Goal: Use online tool/utility: Utilize a website feature to perform a specific function

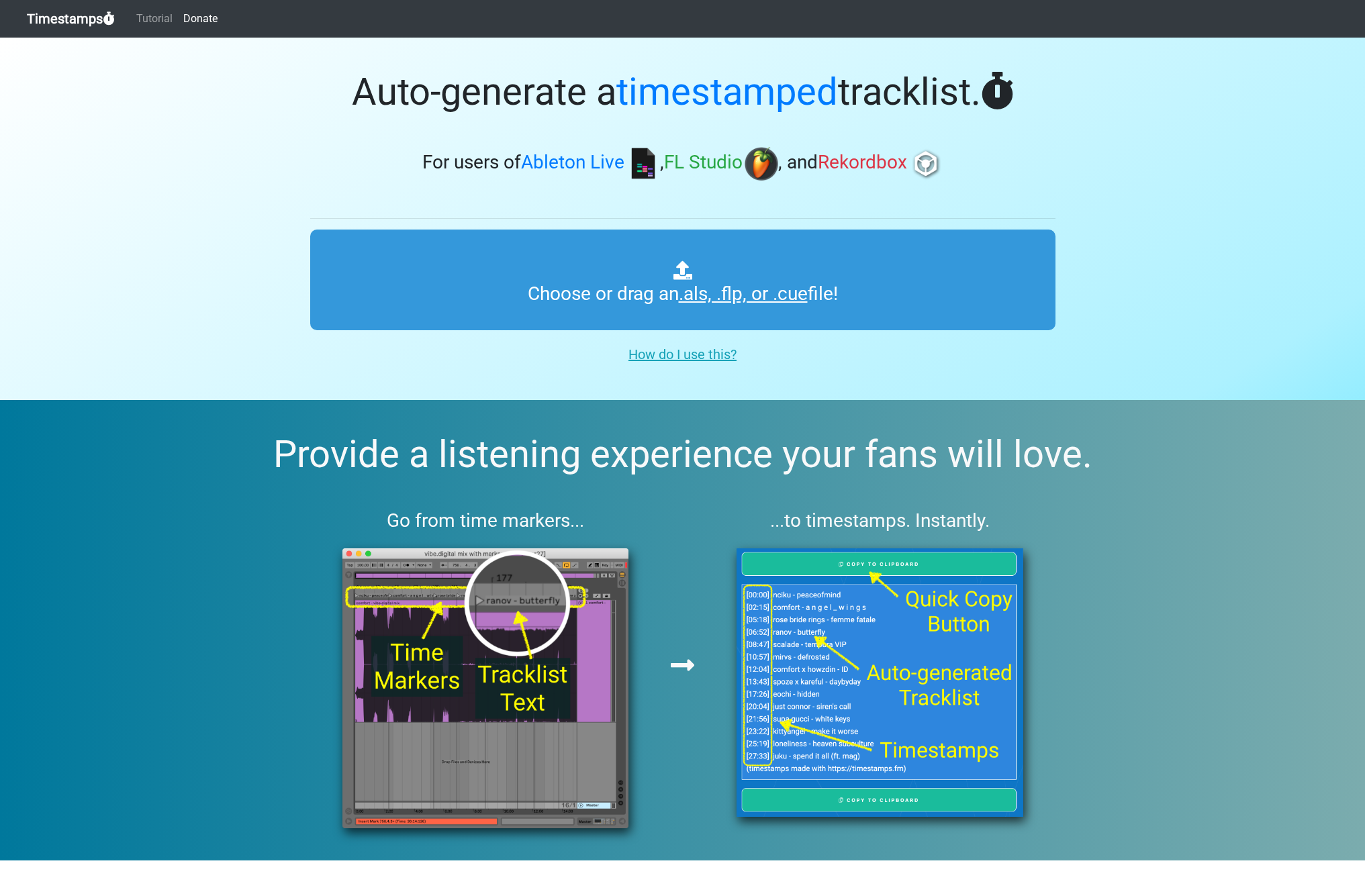
type input "C:\fakepath\David Guetta & MORTEN Future Rave Mix.als"
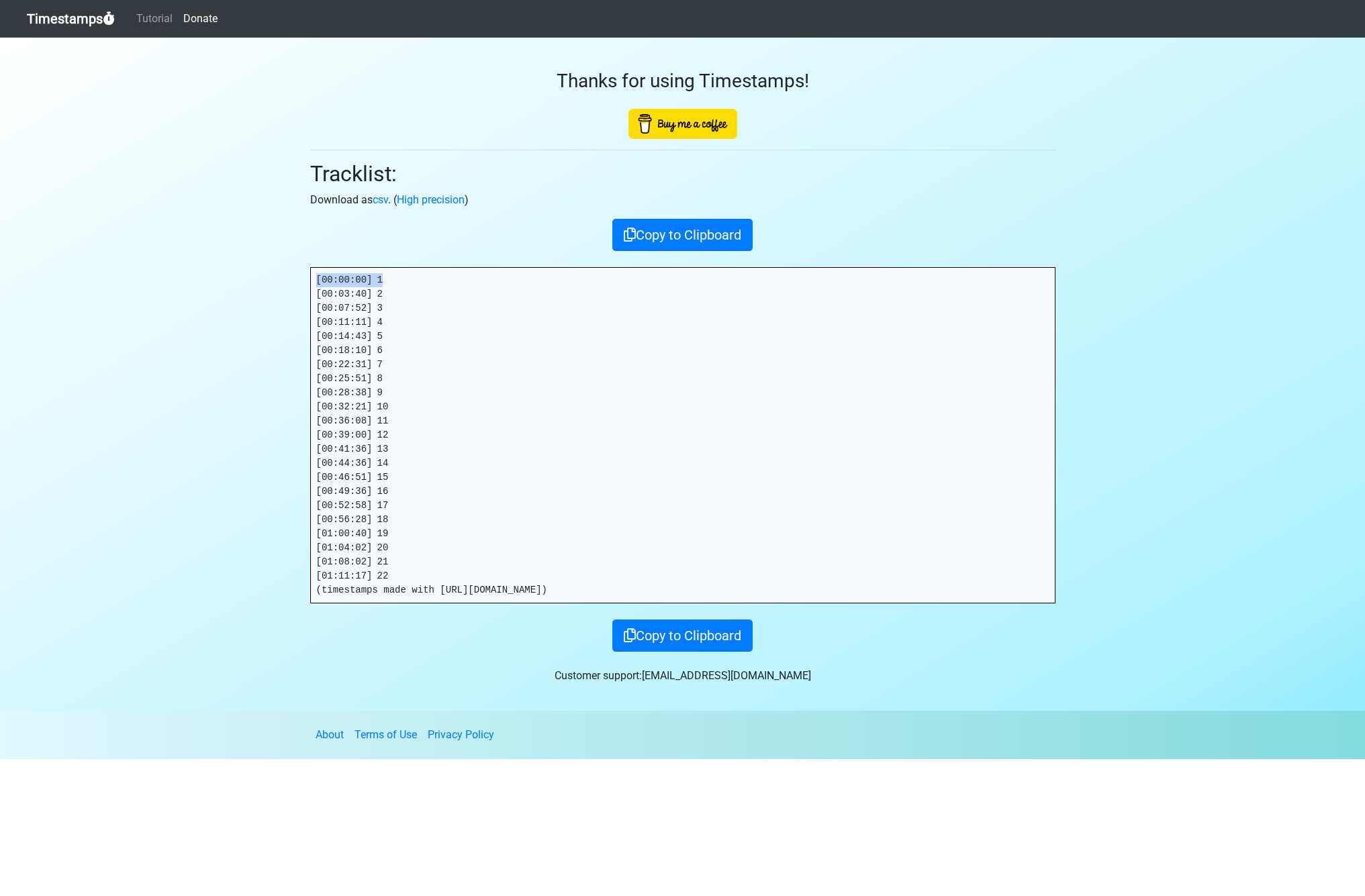
drag, startPoint x: 376, startPoint y: 278, endPoint x: 273, endPoint y: 277, distance: 103.0
click at [269, 275] on section "Thanks for using Timestamps! Tracklist: Download as csv . ( High precision ) Co…" at bounding box center [682, 374] width 1365 height 673
copy pre "[00:00:00] 1"
drag, startPoint x: 385, startPoint y: 293, endPoint x: 196, endPoint y: 292, distance: 189.0
click at [196, 292] on section "Thanks for using Timestamps! Tracklist: Download as csv . ( High precision ) Co…" at bounding box center [682, 374] width 1365 height 673
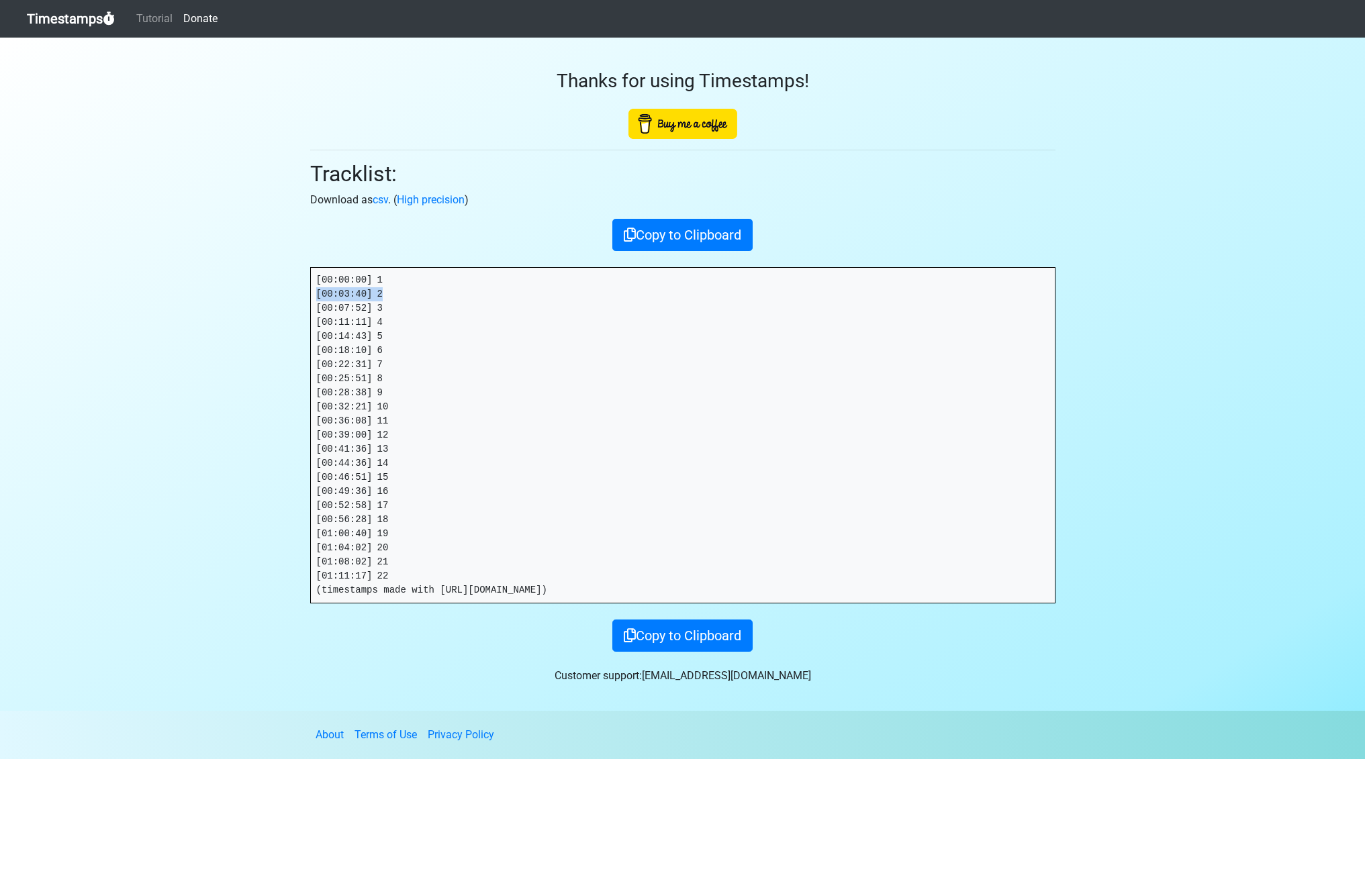
copy pre "[00:03:40] 2"
drag, startPoint x: 357, startPoint y: 307, endPoint x: 238, endPoint y: 306, distance: 119.0
click at [238, 306] on section "Thanks for using Timestamps! Tracklist: Download as csv . ( High precision ) Co…" at bounding box center [682, 374] width 1365 height 673
copy pre "[00:07:52] 3"
drag, startPoint x: 293, startPoint y: 321, endPoint x: 16, endPoint y: 345, distance: 278.0
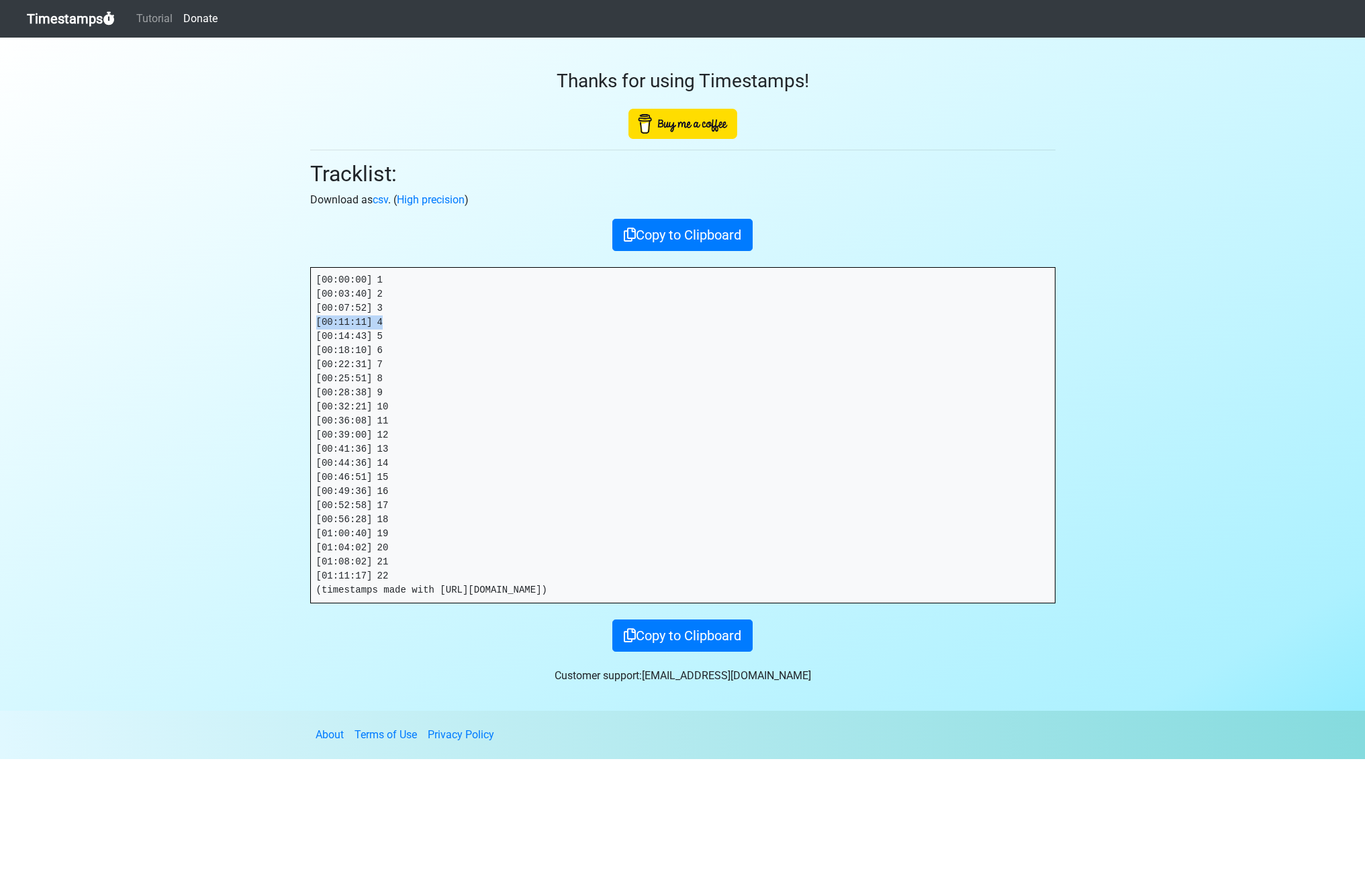
click at [227, 322] on section "Thanks for using Timestamps! Tracklist: Download as csv . ( High precision ) Co…" at bounding box center [682, 374] width 1365 height 673
copy pre "[00:11:11] 4"
drag, startPoint x: 333, startPoint y: 333, endPoint x: 258, endPoint y: 333, distance: 75.0
click at [258, 333] on section "Thanks for using Timestamps! Tracklist: Download as csv . ( High precision ) Co…" at bounding box center [682, 374] width 1365 height 673
copy pre "[00:14:43] 5"
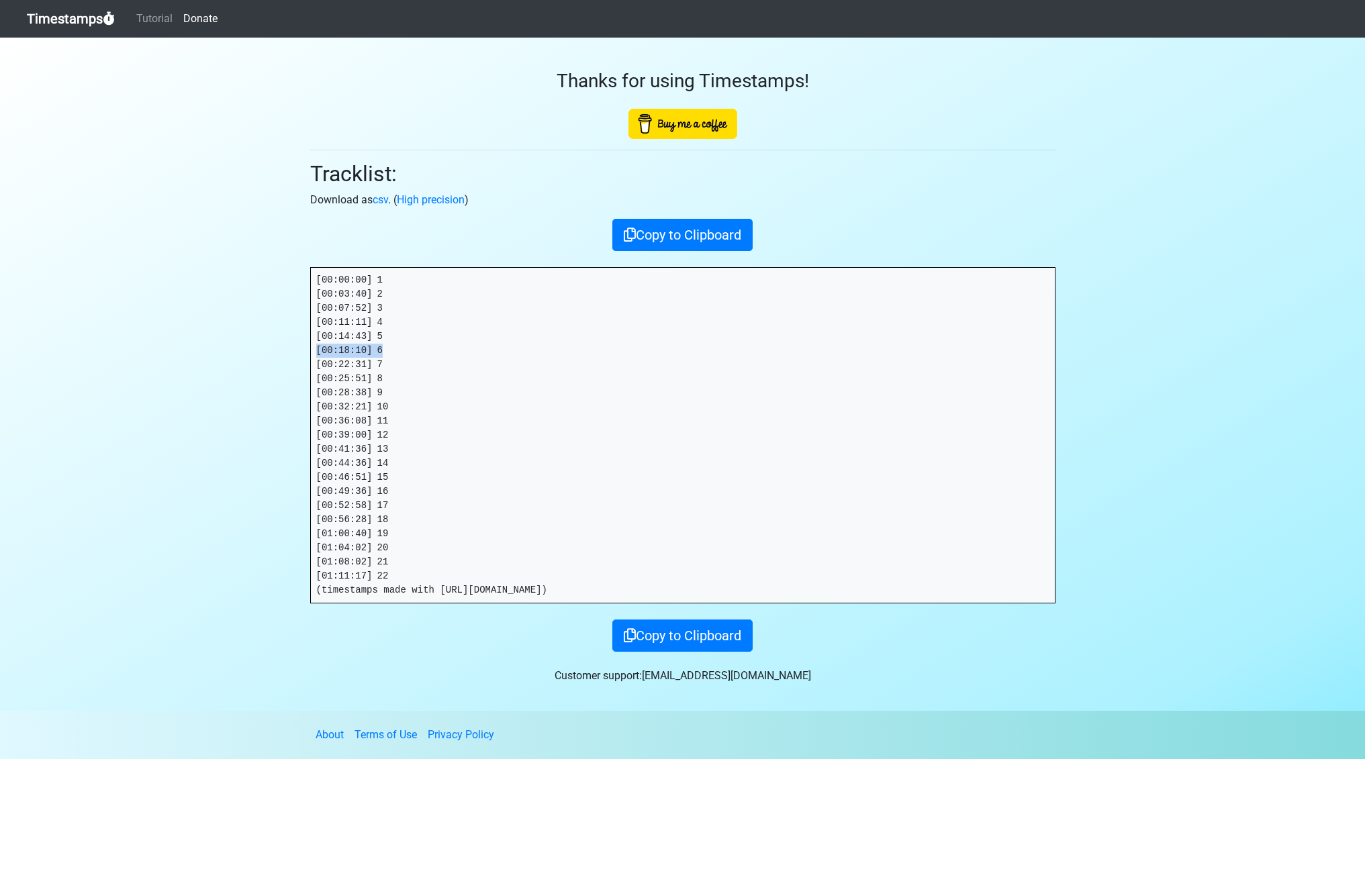
click at [253, 350] on section "Thanks for using Timestamps! Tracklist: Download as csv . ( High precision ) Co…" at bounding box center [682, 374] width 1365 height 673
copy pre "[00:18:10] 6"
click at [538, 344] on pre "[00:00:00] 1 [00:03:40] 2 [00:07:52] 3 [00:11:11] 4 [00:14:43] 5 [00:18:10] 6 […" at bounding box center [682, 436] width 744 height 335
drag, startPoint x: 334, startPoint y: 347, endPoint x: 277, endPoint y: 347, distance: 57.0
click at [277, 347] on section "Thanks for using Timestamps! Tracklist: Download as csv . ( High precision ) Co…" at bounding box center [682, 374] width 1365 height 673
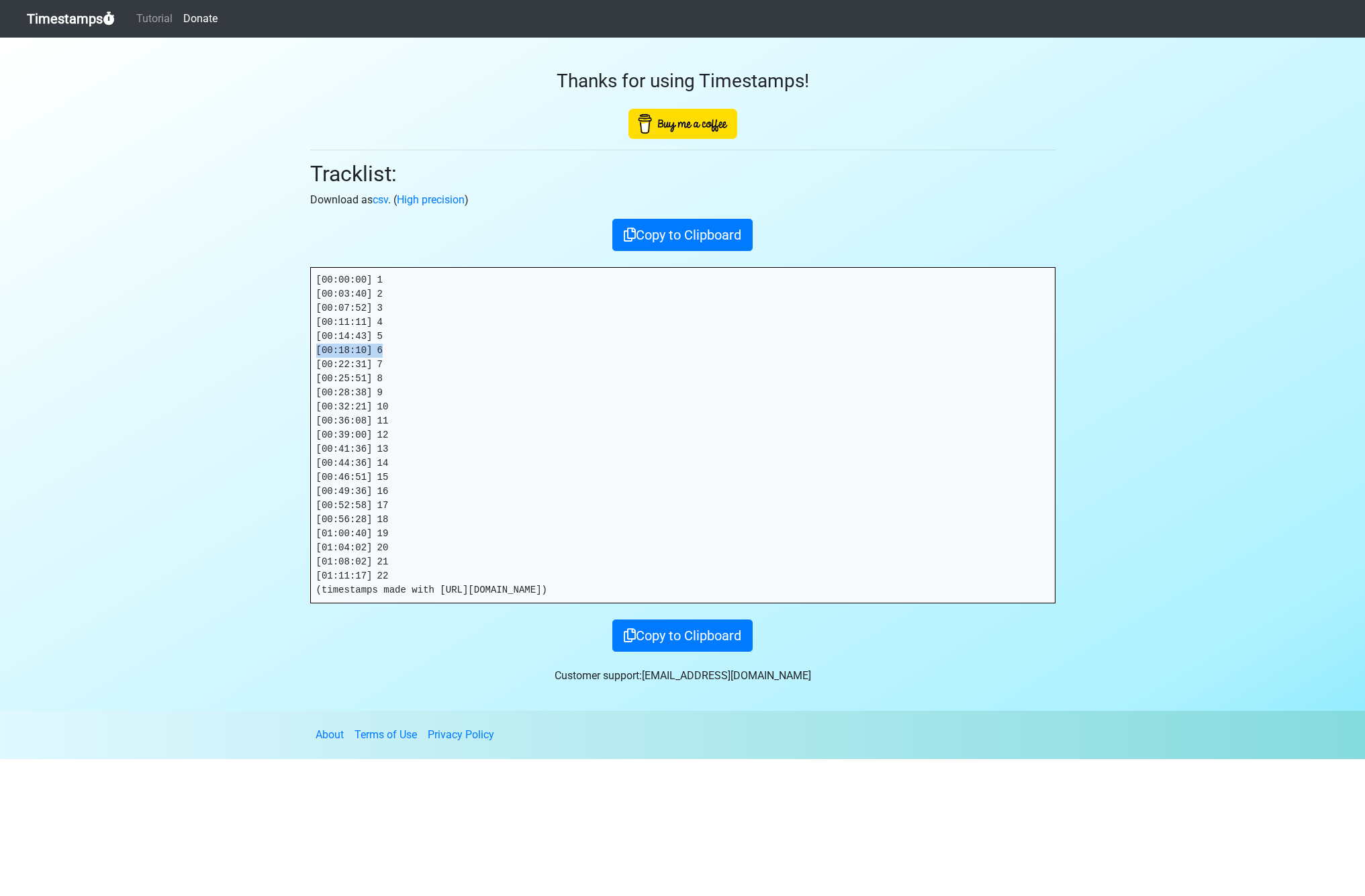
copy pre "[00:18:10] 6"
drag, startPoint x: 396, startPoint y: 364, endPoint x: 259, endPoint y: 366, distance: 137.0
click at [270, 363] on section "Thanks for using Timestamps! Tracklist: Download as csv . ( High precision ) Co…" at bounding box center [682, 374] width 1365 height 673
copy pre "[00:22:31] 7"
drag, startPoint x: 352, startPoint y: 378, endPoint x: 186, endPoint y: 402, distance: 167.7
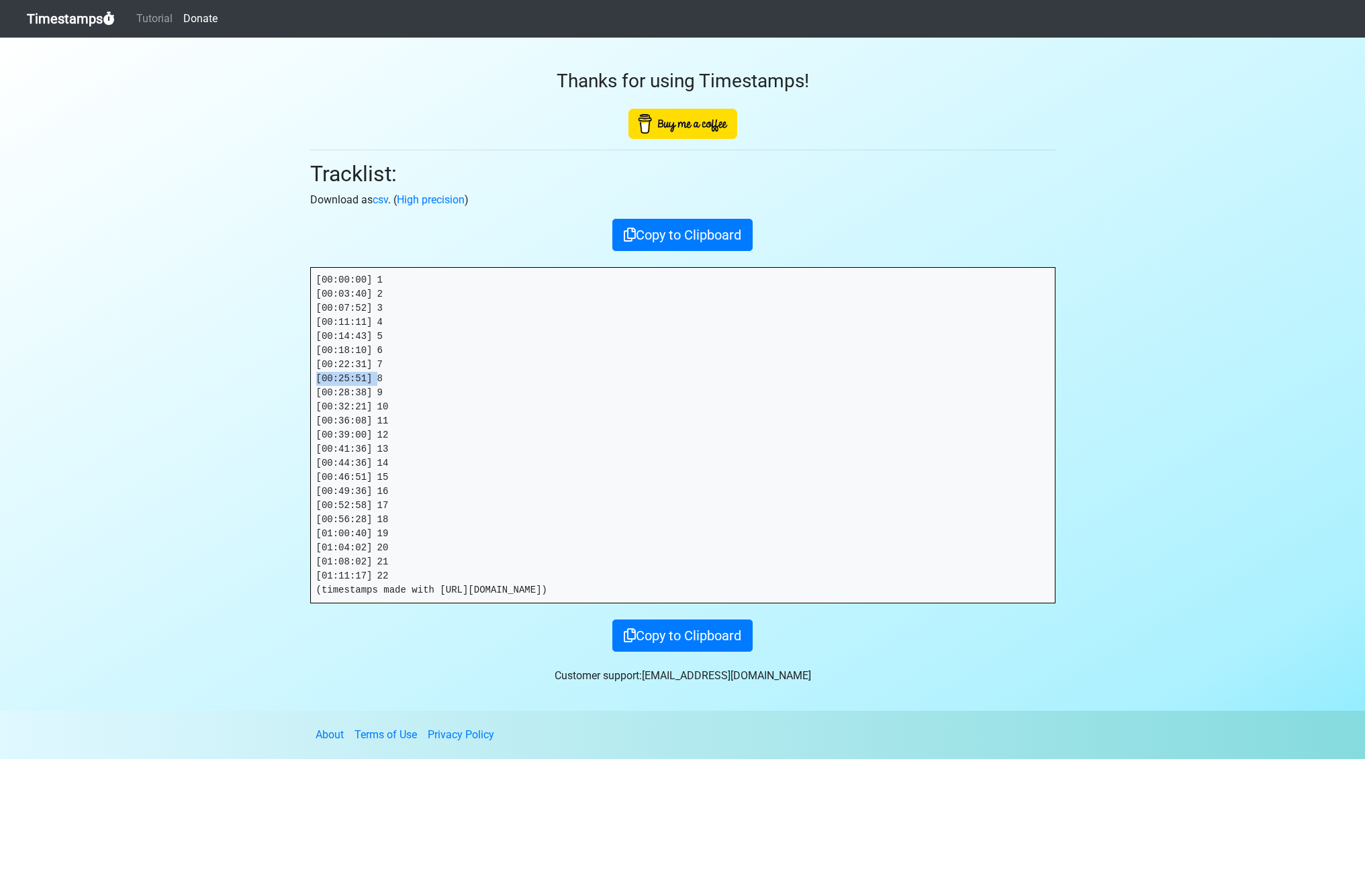
click at [287, 378] on section "Thanks for using Timestamps! Tracklist: Download as csv . ( High precision ) Co…" at bounding box center [682, 374] width 1365 height 673
copy pre "[00:25:51]"
drag, startPoint x: 381, startPoint y: 376, endPoint x: 214, endPoint y: 389, distance: 167.5
click at [278, 377] on section "Thanks for using Timestamps! Tracklist: Download as csv . ( High precision ) Co…" at bounding box center [682, 374] width 1365 height 673
copy pre "[00:25:51] 8"
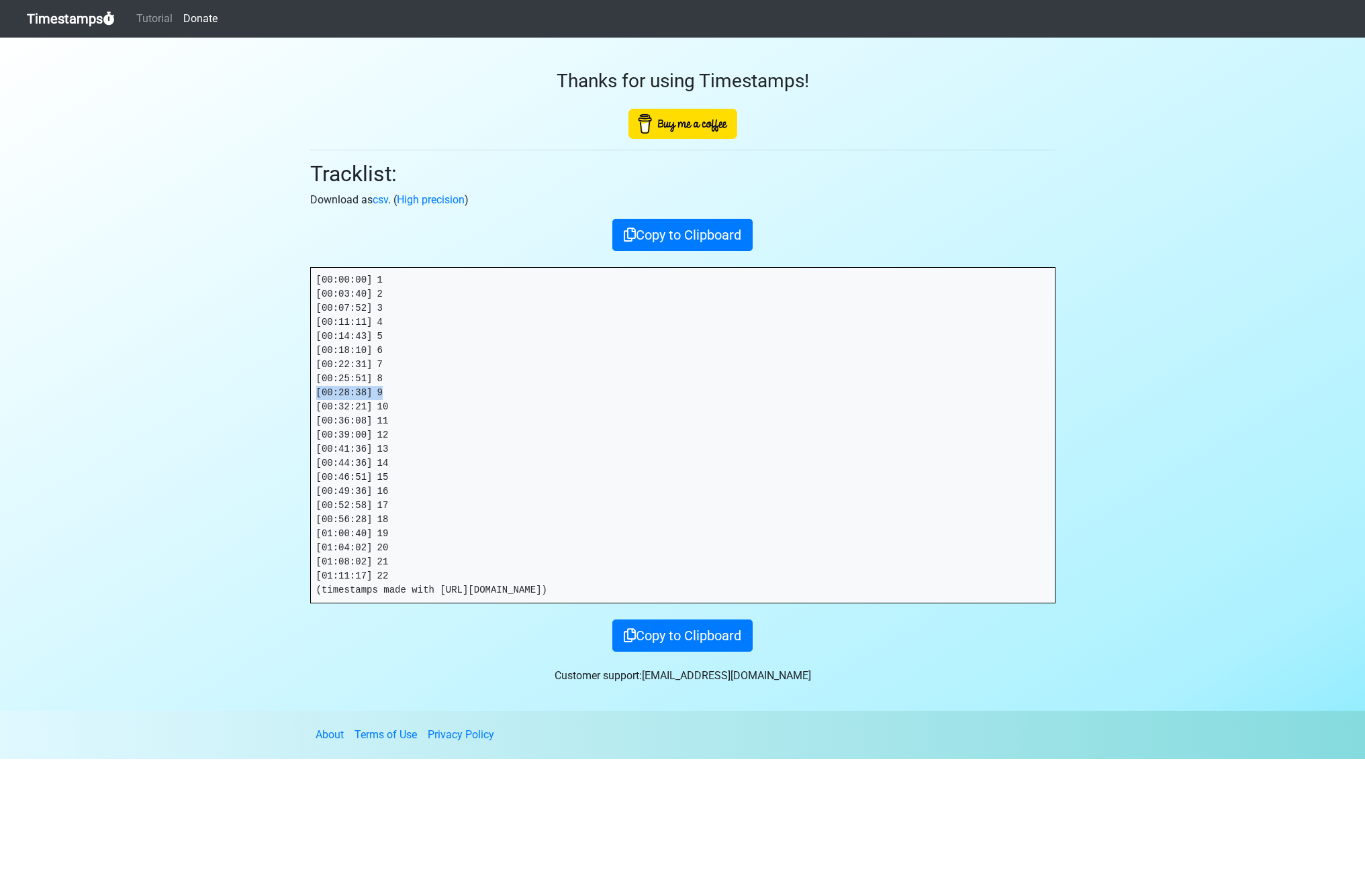
click at [279, 388] on section "Thanks for using Timestamps! Tracklist: Download as csv . ( High precision ) Co…" at bounding box center [682, 374] width 1365 height 673
click at [263, 402] on section "Thanks for using Timestamps! Tracklist: Download as csv . ( High precision ) Co…" at bounding box center [682, 374] width 1365 height 673
drag, startPoint x: 326, startPoint y: 419, endPoint x: 118, endPoint y: 437, distance: 208.8
click at [268, 419] on section "Thanks for using Timestamps! Tracklist: Download as csv . ( High precision ) Co…" at bounding box center [682, 374] width 1365 height 673
click at [276, 434] on section "Thanks for using Timestamps! Tracklist: Download as csv . ( High precision ) Co…" at bounding box center [682, 374] width 1365 height 673
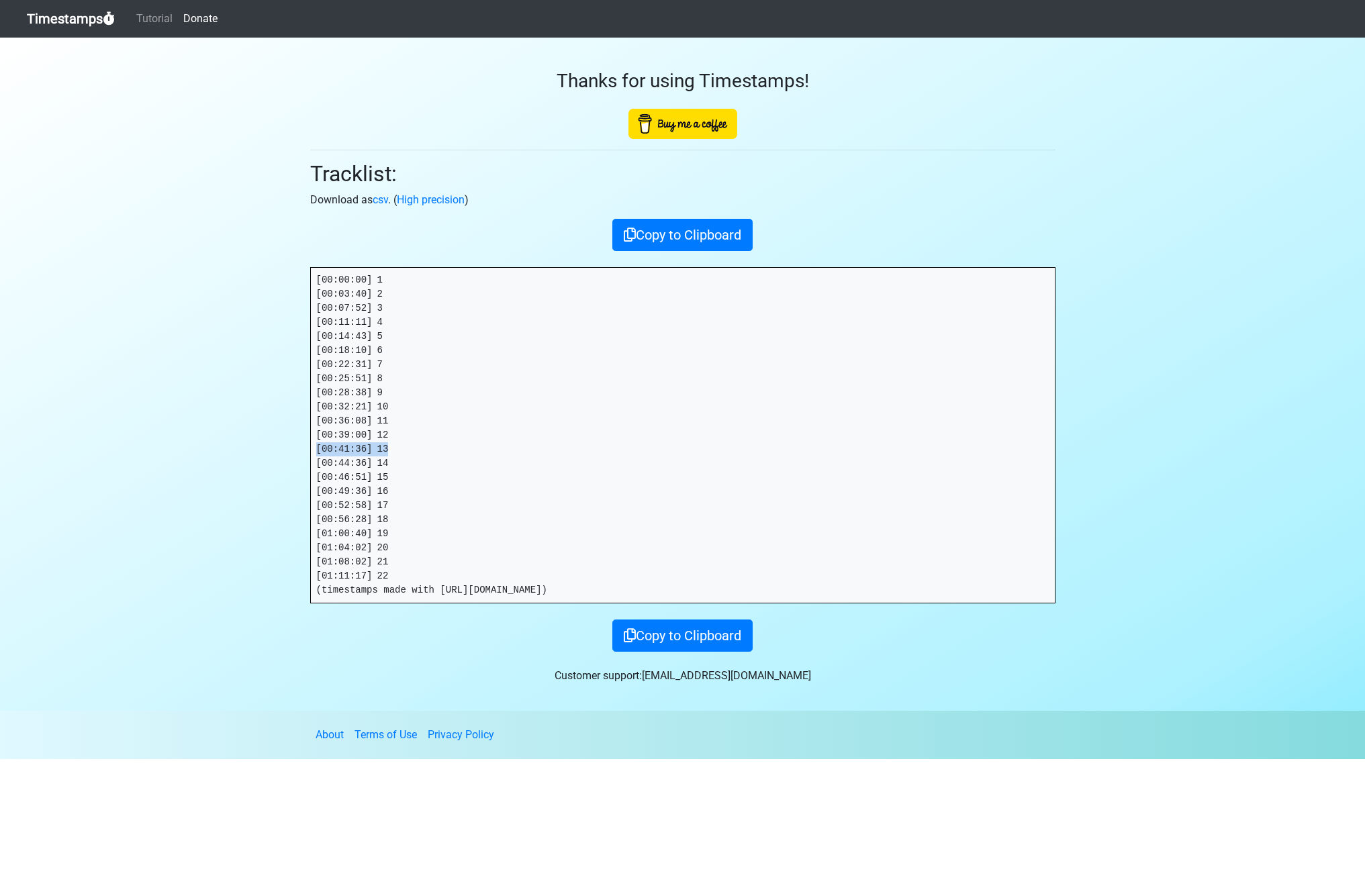
drag, startPoint x: 279, startPoint y: 449, endPoint x: 220, endPoint y: 456, distance: 59.4
click at [280, 449] on section "Thanks for using Timestamps! Tracklist: Download as csv . ( High precision ) Co…" at bounding box center [682, 374] width 1365 height 673
drag, startPoint x: 308, startPoint y: 464, endPoint x: 259, endPoint y: 463, distance: 49.0
click at [262, 463] on section "Thanks for using Timestamps! Tracklist: Download as csv . ( High precision ) Co…" at bounding box center [682, 374] width 1365 height 673
drag, startPoint x: 397, startPoint y: 478, endPoint x: 258, endPoint y: 477, distance: 139.0
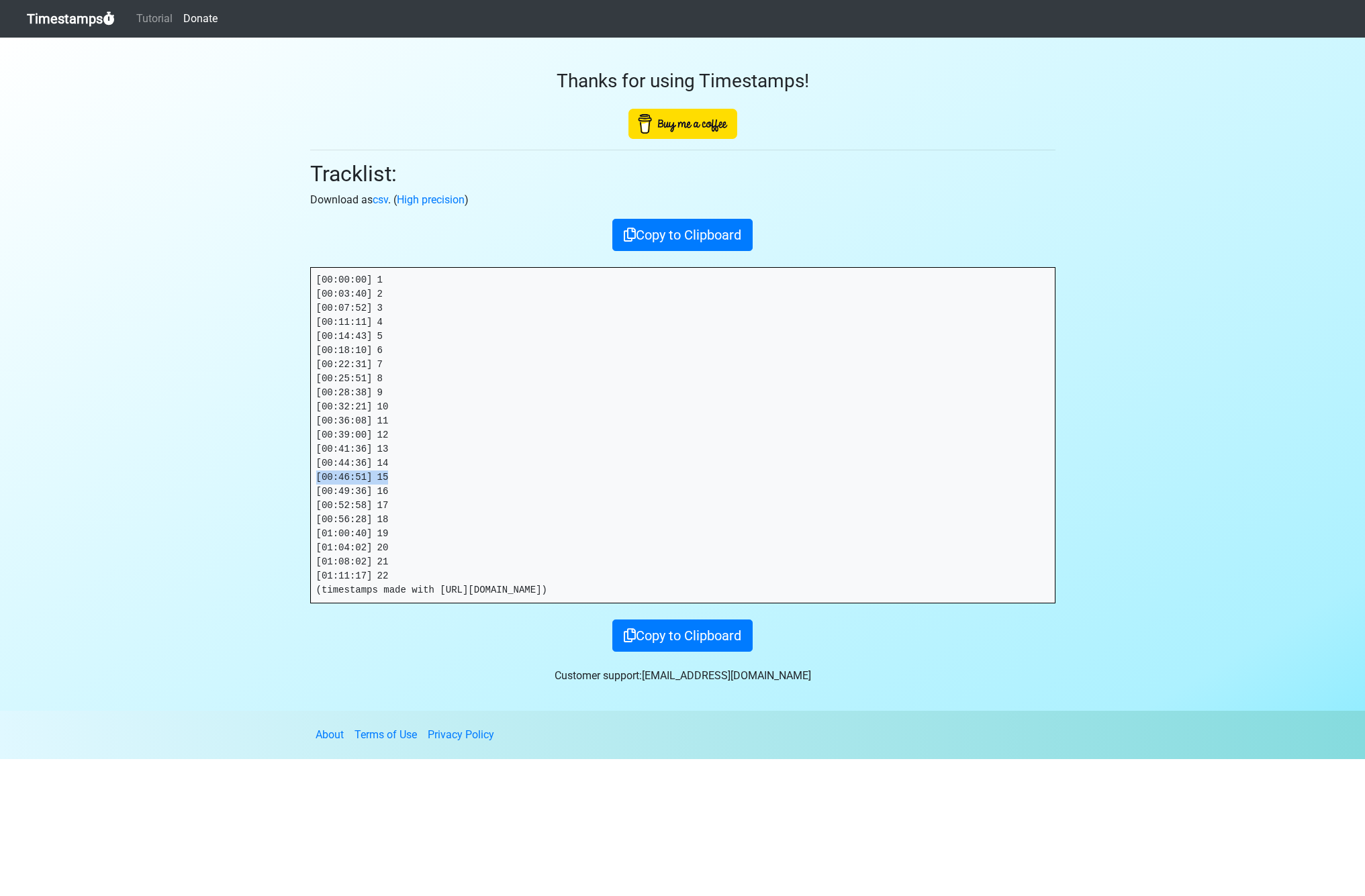
click at [263, 476] on section "Thanks for using Timestamps! Tracklist: Download as csv . ( High precision ) Co…" at bounding box center [682, 374] width 1365 height 673
drag, startPoint x: 369, startPoint y: 489, endPoint x: 262, endPoint y: 489, distance: 107.0
click at [262, 489] on section "Thanks for using Timestamps! Tracklist: Download as csv . ( High precision ) Co…" at bounding box center [682, 374] width 1365 height 673
click at [257, 502] on section "Thanks for using Timestamps! Tracklist: Download as csv . ( High precision ) Co…" at bounding box center [682, 374] width 1365 height 673
drag, startPoint x: 82, startPoint y: 895, endPoint x: 399, endPoint y: 516, distance: 494.1
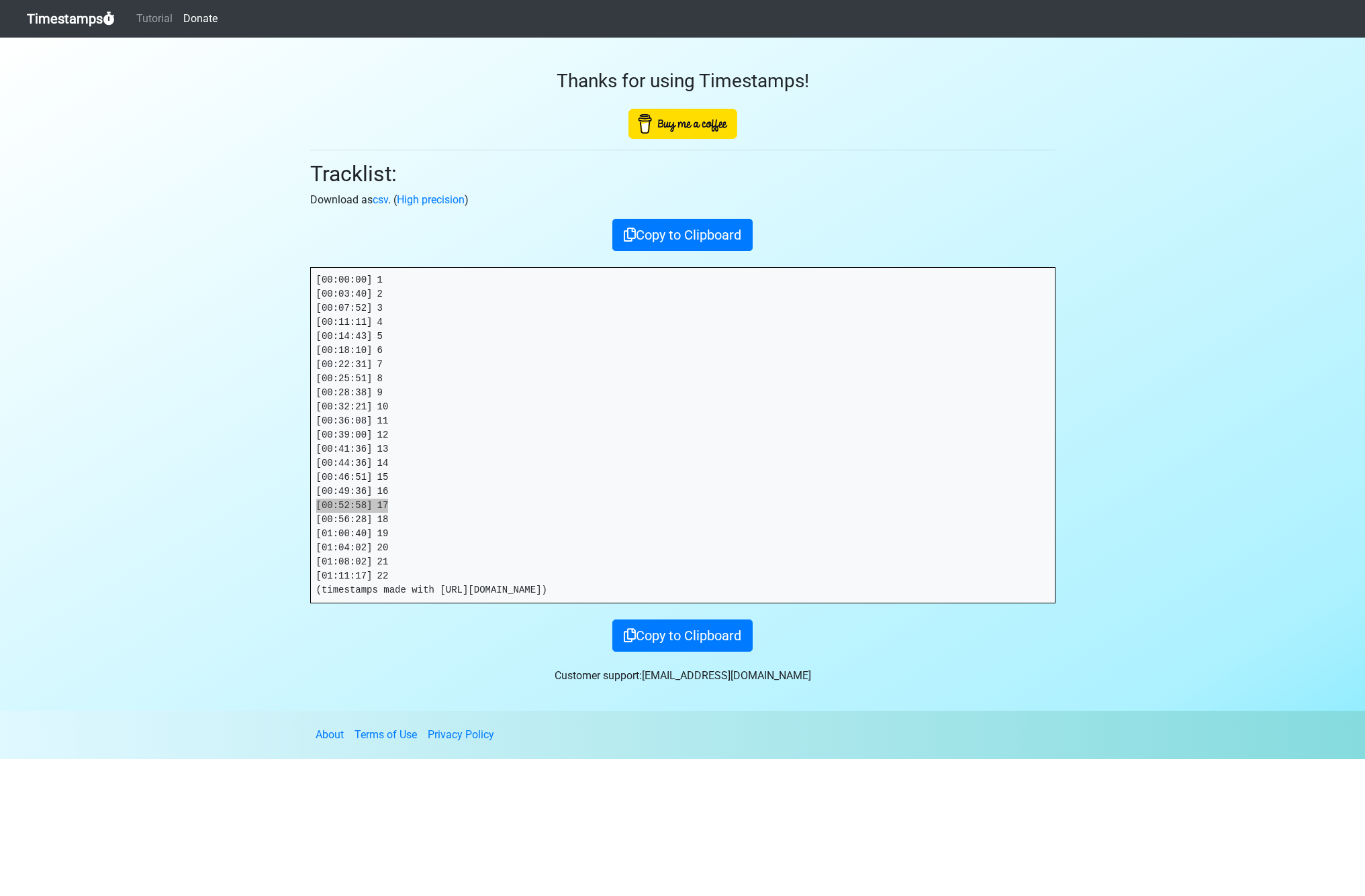
click at [386, 499] on pre "[00:00:00] 1 [00:03:40] 2 [00:07:52] 3 [00:11:11] 4 [00:14:43] 5 [00:18:10] 6 […" at bounding box center [682, 436] width 744 height 335
drag, startPoint x: 309, startPoint y: 514, endPoint x: 297, endPoint y: 515, distance: 12.0
click at [296, 515] on section "Thanks for using Timestamps! Tracklist: Download as csv . ( High precision ) Co…" at bounding box center [682, 374] width 1365 height 673
drag, startPoint x: 371, startPoint y: 532, endPoint x: 226, endPoint y: 532, distance: 145.0
click at [287, 530] on section "Thanks for using Timestamps! Tracklist: Download as csv . ( High precision ) Co…" at bounding box center [682, 374] width 1365 height 673
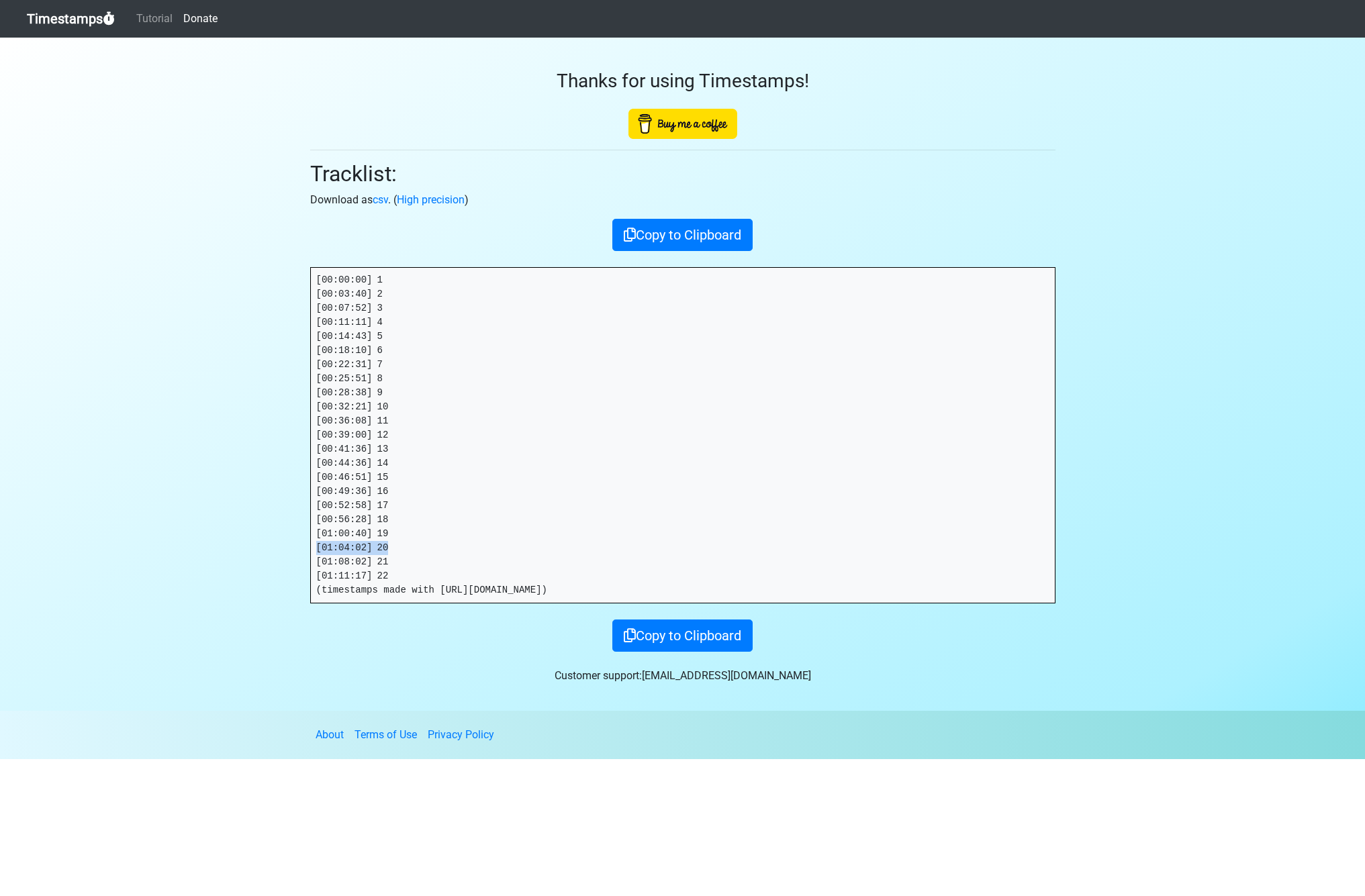
drag, startPoint x: 359, startPoint y: 546, endPoint x: 278, endPoint y: 547, distance: 81.0
click at [278, 547] on section "Thanks for using Timestamps! Tracklist: Download as csv . ( High precision ) Co…" at bounding box center [682, 374] width 1365 height 673
drag, startPoint x: 277, startPoint y: 566, endPoint x: 265, endPoint y: 566, distance: 12.0
click at [265, 566] on section "Thanks for using Timestamps! Tracklist: Download as csv . ( High precision ) Co…" at bounding box center [682, 374] width 1365 height 673
